Goal: Task Accomplishment & Management: Manage account settings

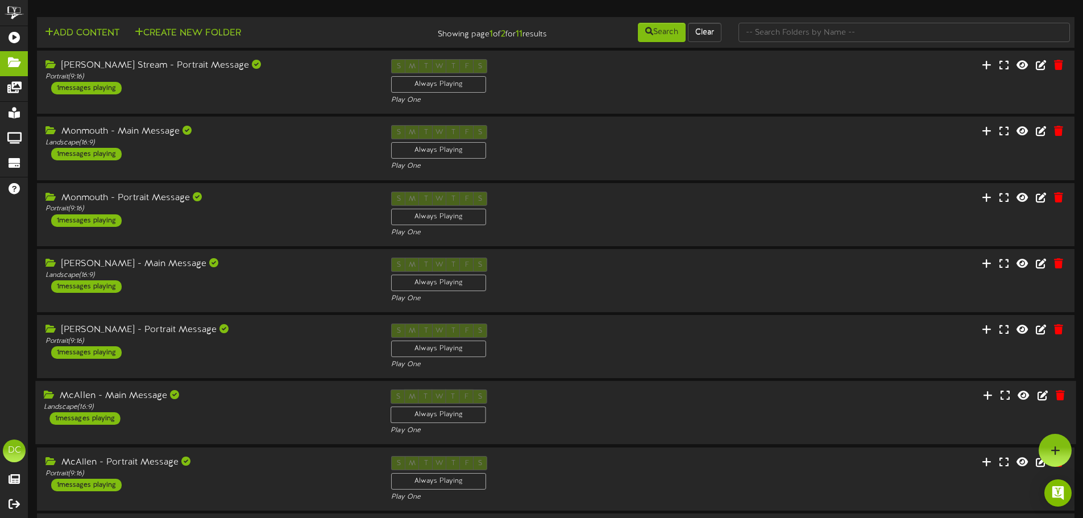
scroll to position [238, 0]
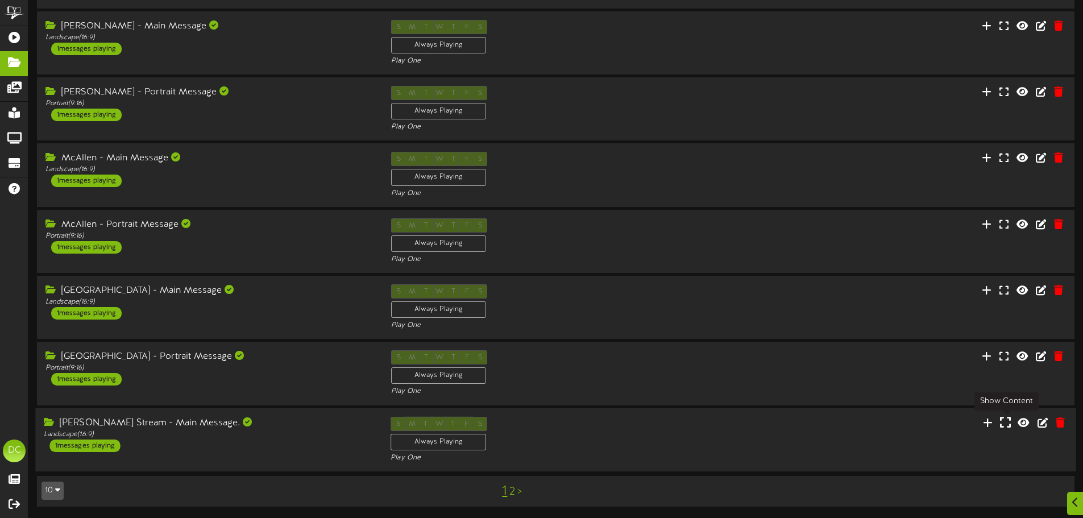
click at [1008, 426] on icon at bounding box center [1005, 422] width 11 height 13
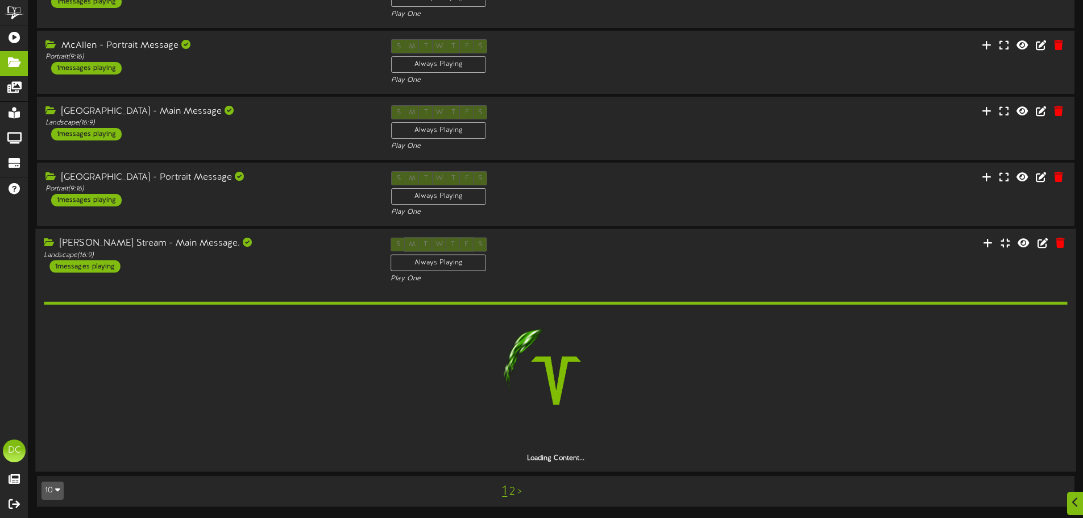
scroll to position [383, 0]
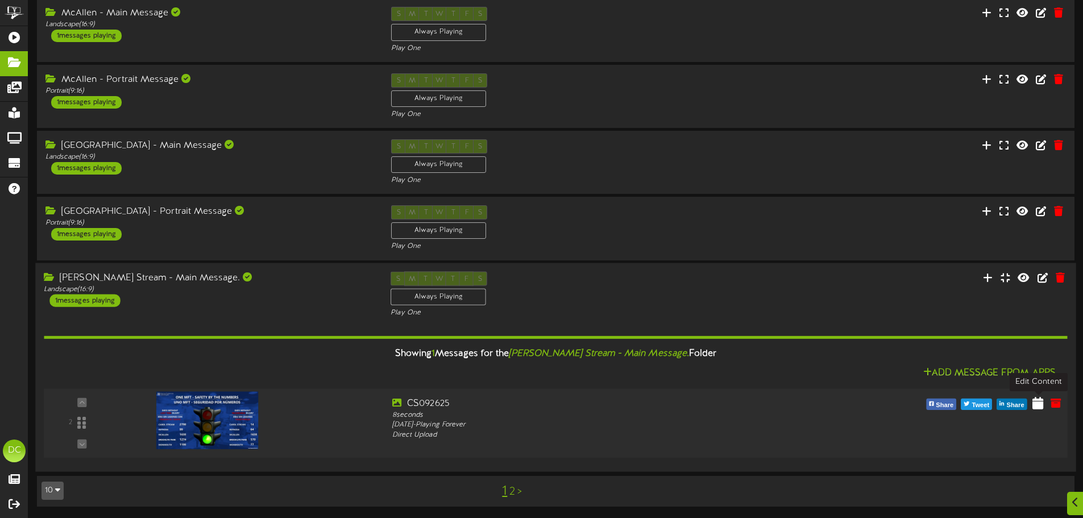
click at [1036, 403] on icon at bounding box center [1038, 402] width 11 height 13
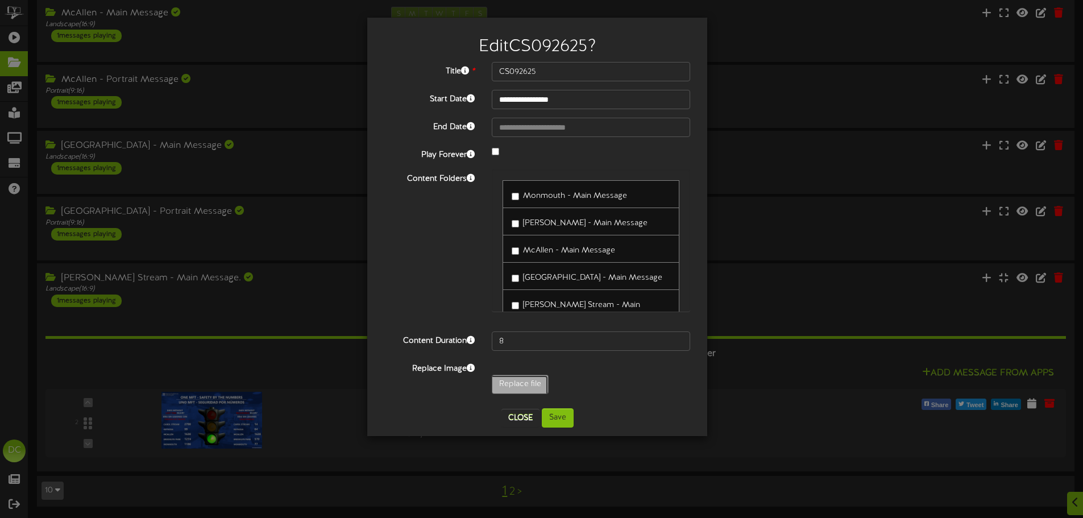
type input "**********"
type input "093025"
click at [561, 418] on button "Save" at bounding box center [558, 417] width 32 height 19
